Goal: Task Accomplishment & Management: Complete application form

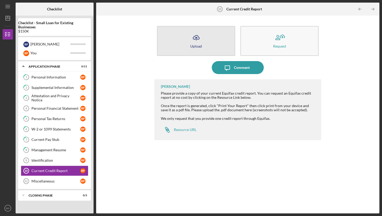
click at [198, 38] on icon "Icon/Upload" at bounding box center [195, 37] width 13 height 13
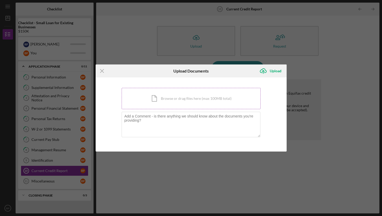
click at [174, 100] on div "Icon/Document Browse or drag files here (max 100MB total) Tap to choose files o…" at bounding box center [190, 98] width 139 height 21
click at [160, 101] on div "Icon/Document Browse or drag files here (max 100MB total) Tap to choose files o…" at bounding box center [190, 98] width 139 height 21
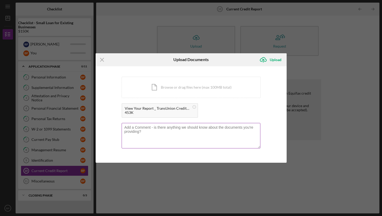
click at [138, 127] on textarea at bounding box center [190, 135] width 139 height 25
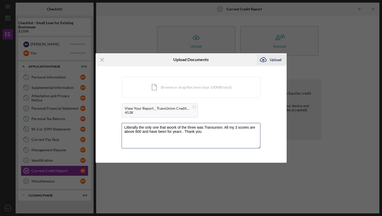
type textarea "Litterally the only one that woork of the three was Transunion. All my 3 scores…"
click at [272, 61] on div "Upload" at bounding box center [275, 60] width 12 height 10
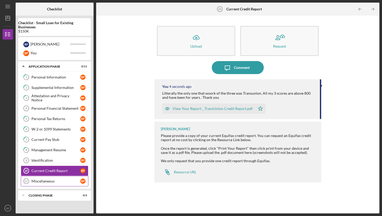
click at [45, 180] on div "Miscellaneous" at bounding box center [55, 181] width 49 height 4
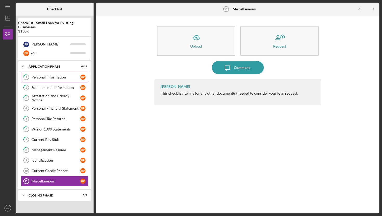
click at [50, 76] on div "Personal Information" at bounding box center [55, 77] width 49 height 4
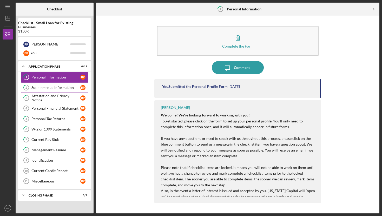
click at [43, 90] on div "Supplemental Information" at bounding box center [55, 87] width 49 height 4
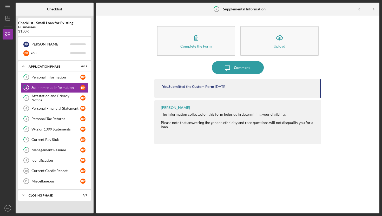
click at [40, 99] on div "Attestation and Privacy Notice" at bounding box center [55, 98] width 49 height 8
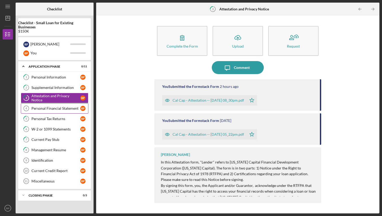
click at [47, 107] on div "Personal Financial Statement" at bounding box center [55, 108] width 49 height 4
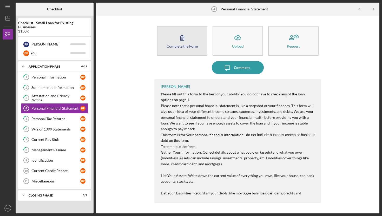
click at [189, 38] on button "Complete the Form Form" at bounding box center [182, 41] width 50 height 30
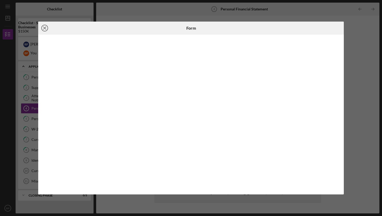
click at [45, 28] on line at bounding box center [44, 28] width 3 height 3
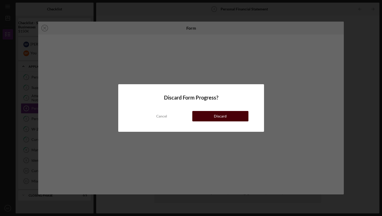
click at [219, 113] on div "Discard" at bounding box center [220, 116] width 13 height 10
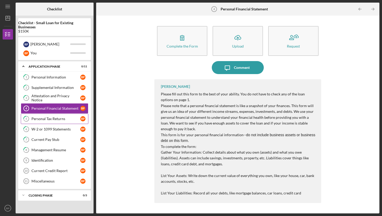
click at [50, 119] on div "Personal Tax Returns" at bounding box center [55, 119] width 49 height 4
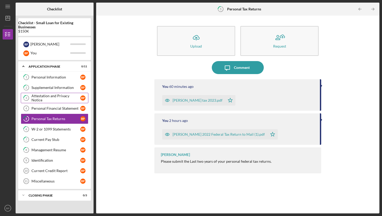
click at [42, 97] on div "Attestation and Privacy Notice" at bounding box center [55, 98] width 49 height 8
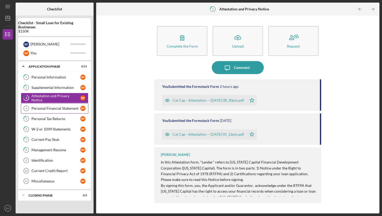
click at [43, 110] on div "Personal Financial Statement" at bounding box center [55, 108] width 49 height 4
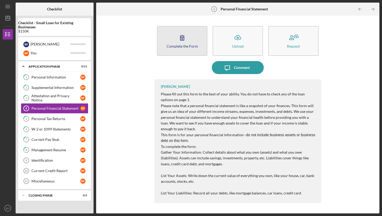
click at [179, 45] on div "Complete the Form" at bounding box center [181, 46] width 31 height 4
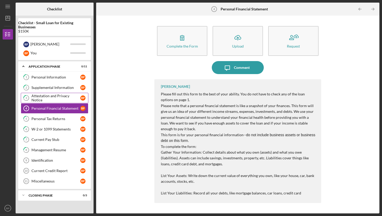
click at [49, 96] on div "Attestation and Privacy Notice" at bounding box center [55, 98] width 49 height 8
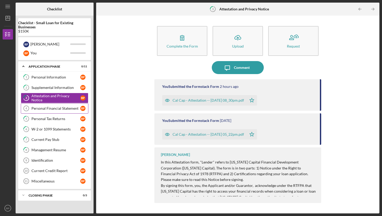
click at [38, 112] on link "Personal Financial Statement 4 Personal Financial Statement B P" at bounding box center [54, 108] width 67 height 10
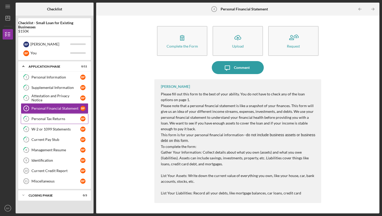
click at [57, 117] on div "Personal Tax Returns" at bounding box center [55, 119] width 49 height 4
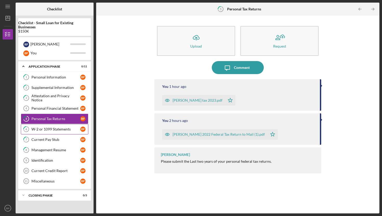
click at [48, 129] on div "W-2 or 1099 Statements" at bounding box center [55, 129] width 49 height 4
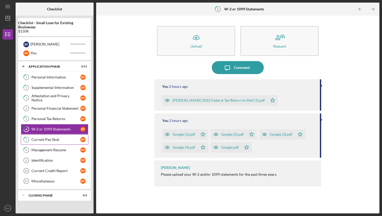
click at [46, 142] on link "7 Current Pay Stub B P" at bounding box center [54, 139] width 67 height 10
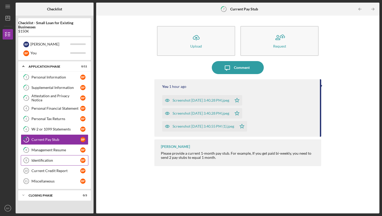
click at [46, 155] on link "Identification 9 Identification B P" at bounding box center [54, 160] width 67 height 10
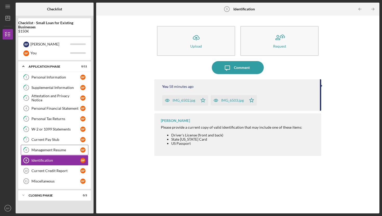
click at [40, 149] on div "Management Resume" at bounding box center [55, 150] width 49 height 4
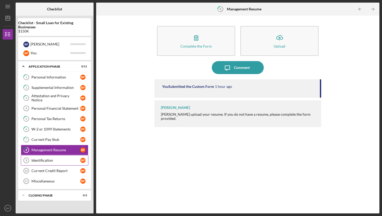
click at [37, 159] on div "Identification" at bounding box center [55, 160] width 49 height 4
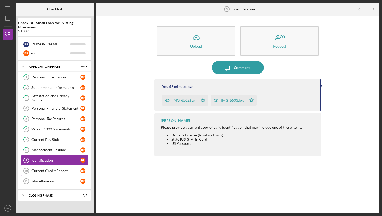
click at [38, 167] on link "Current Credit Report 10 Current Credit Report B P" at bounding box center [54, 170] width 67 height 10
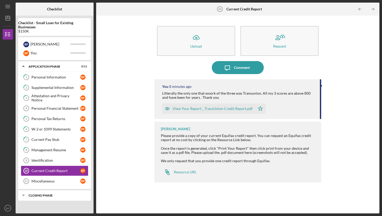
click at [37, 194] on div "Closing Phase" at bounding box center [57, 195] width 56 height 3
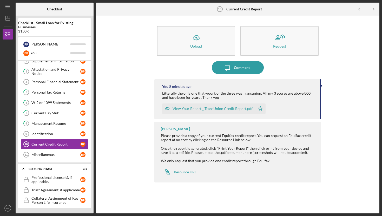
click at [38, 189] on div "Trust Agreement, if applicable" at bounding box center [55, 190] width 49 height 4
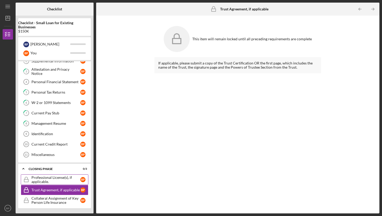
click at [40, 179] on div "Professional License(s), if applicable." at bounding box center [55, 179] width 49 height 8
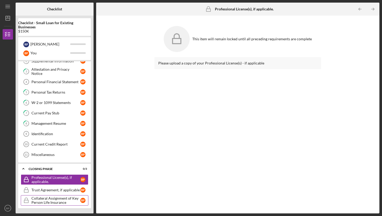
click at [38, 197] on div "Collateral Assignment of Key Person Life Insurance" at bounding box center [55, 200] width 49 height 8
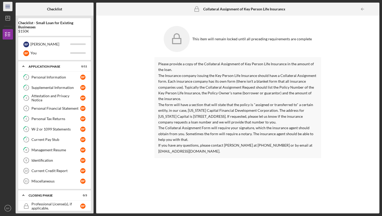
click at [7, 5] on line "button" at bounding box center [7, 5] width 4 height 0
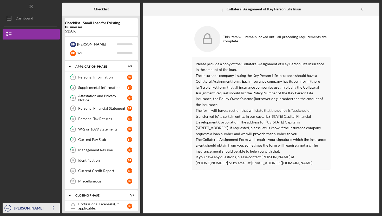
click at [52, 205] on icon "Icon/Overflow" at bounding box center [53, 207] width 13 height 13
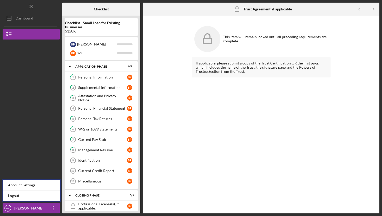
scroll to position [26, 0]
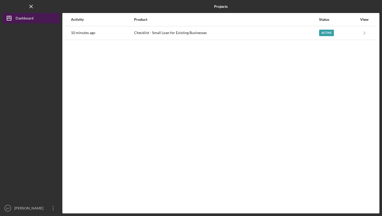
click at [20, 19] on div "Dashboard" at bounding box center [25, 19] width 18 height 12
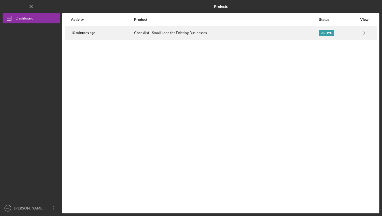
click at [132, 31] on div "10 minutes ago" at bounding box center [102, 32] width 63 height 13
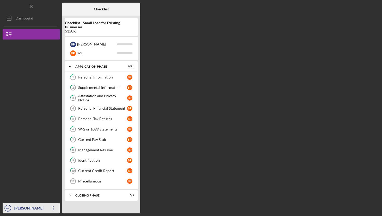
click at [55, 206] on icon "Icon/Overflow" at bounding box center [53, 207] width 13 height 13
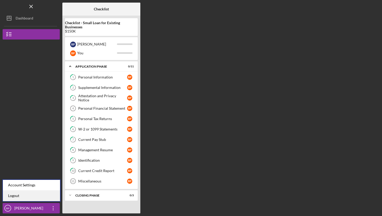
click at [18, 196] on link "Logout" at bounding box center [31, 195] width 57 height 11
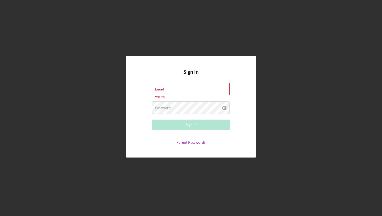
type input "[EMAIL_ADDRESS][DOMAIN_NAME]"
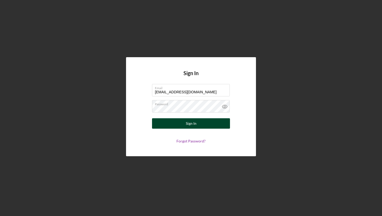
click at [183, 123] on button "Sign In" at bounding box center [191, 123] width 78 height 10
